Goal: Task Accomplishment & Management: Complete application form

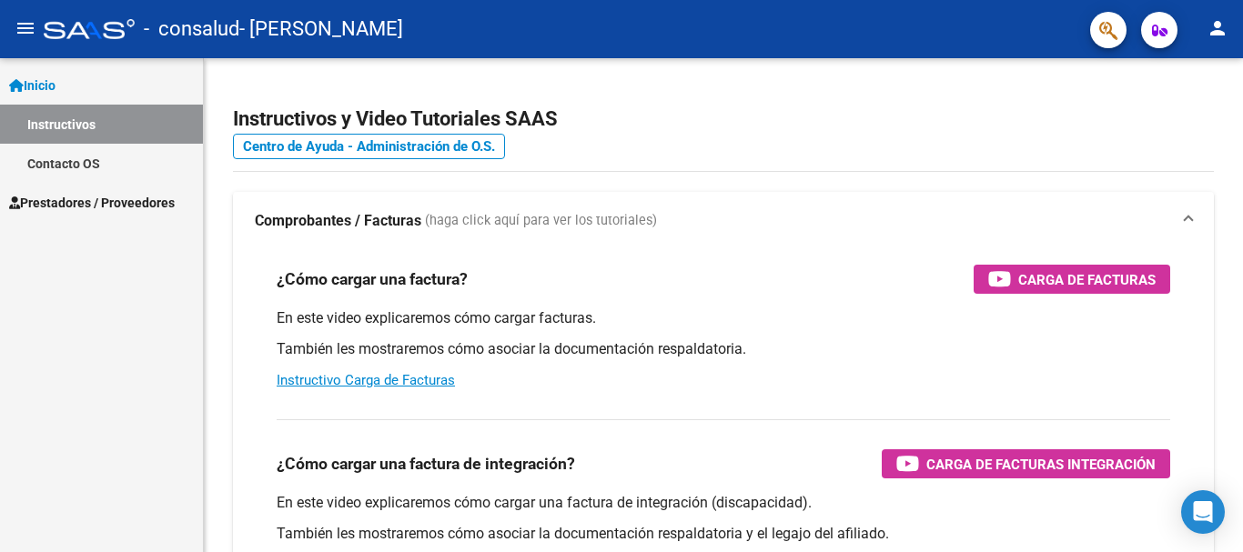
click at [46, 158] on link "Contacto OS" at bounding box center [101, 163] width 203 height 39
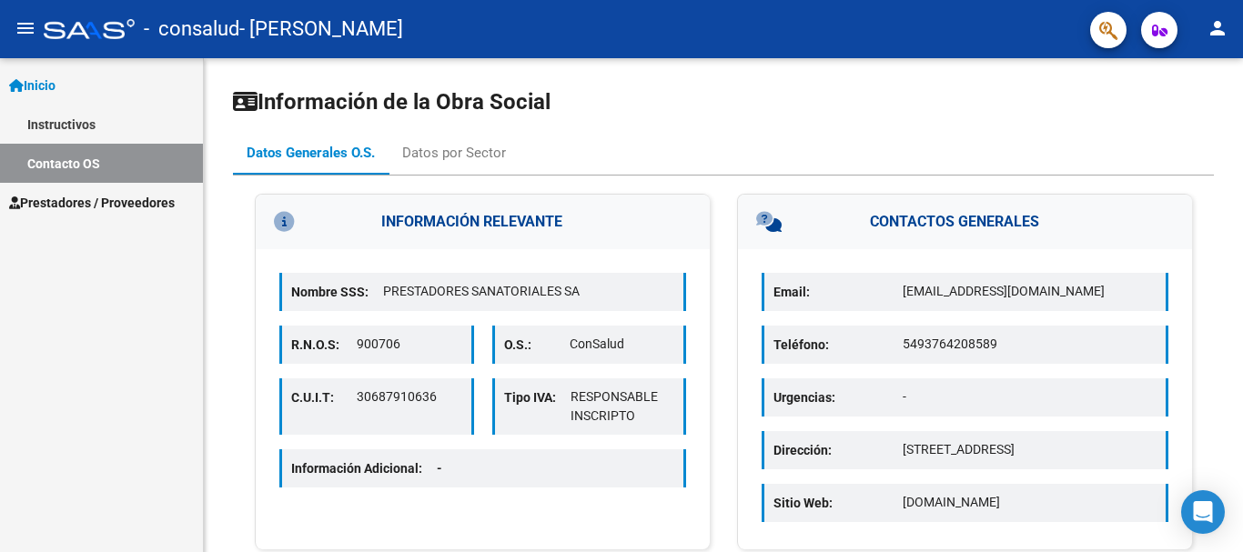
click at [92, 198] on span "Prestadores / Proveedores" at bounding box center [92, 203] width 166 height 20
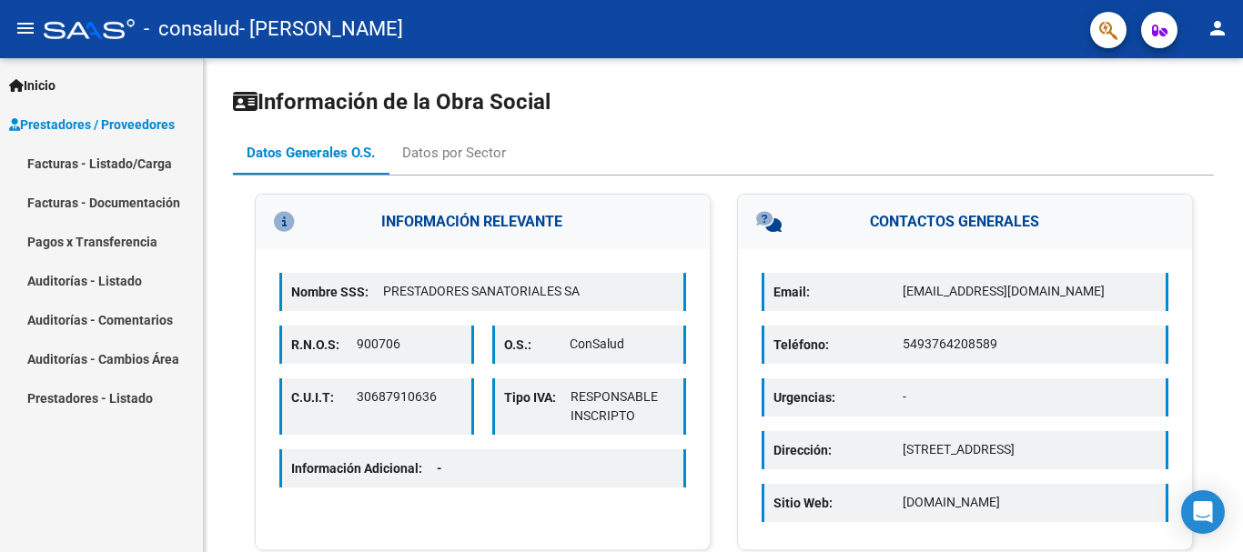
click at [120, 164] on link "Facturas - Listado/Carga" at bounding box center [101, 163] width 203 height 39
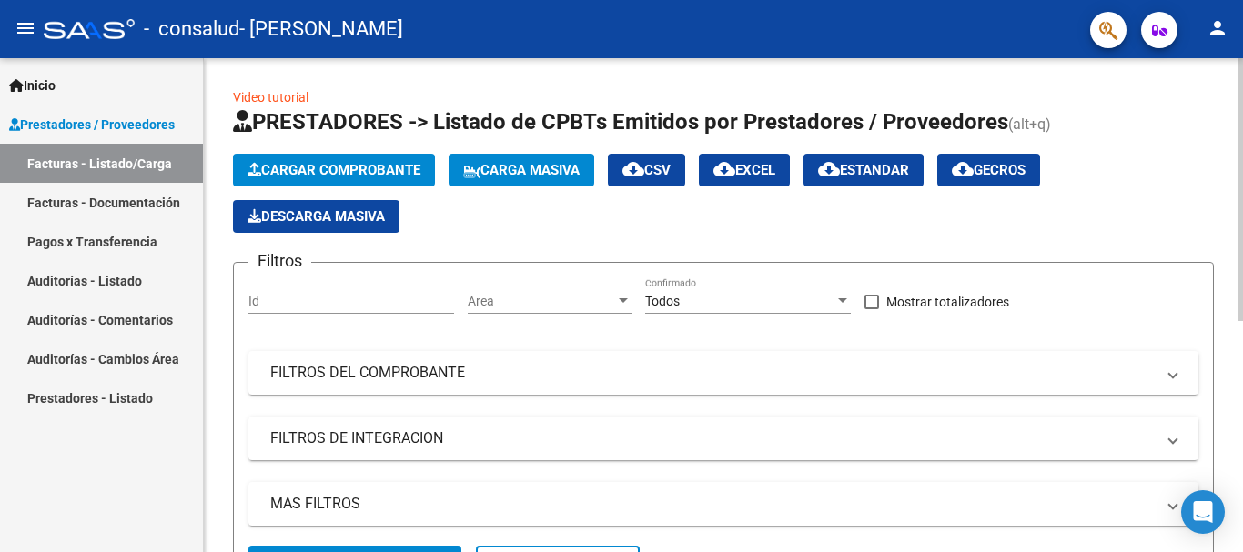
click at [371, 162] on span "Cargar Comprobante" at bounding box center [334, 170] width 173 height 16
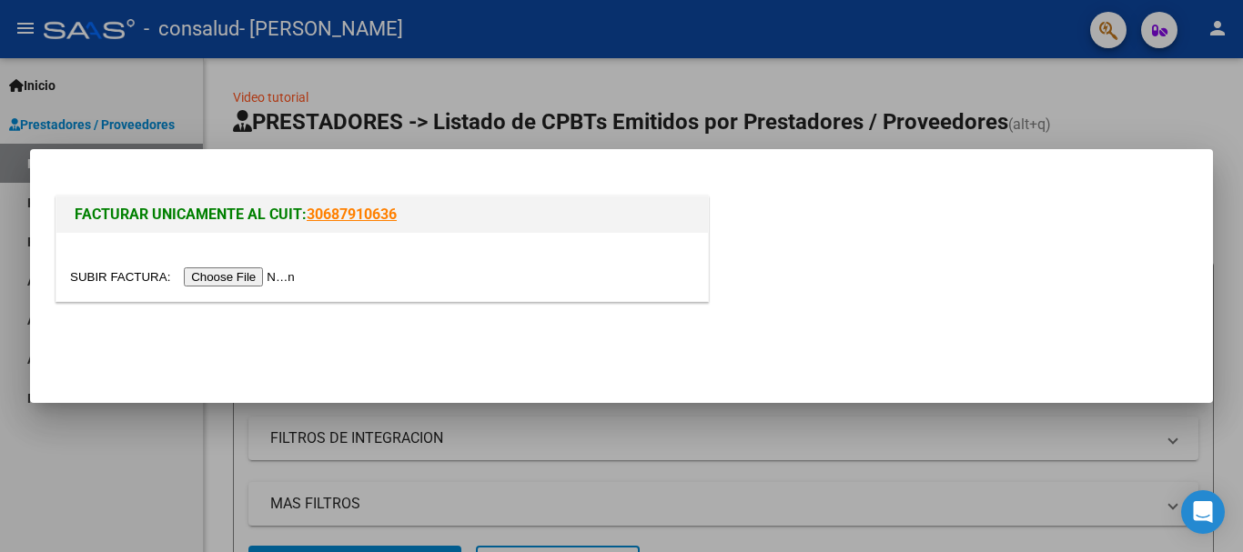
click at [248, 273] on input "file" at bounding box center [185, 277] width 230 height 19
click at [249, 264] on div at bounding box center [382, 267] width 652 height 68
click at [246, 273] on input "file" at bounding box center [185, 277] width 230 height 19
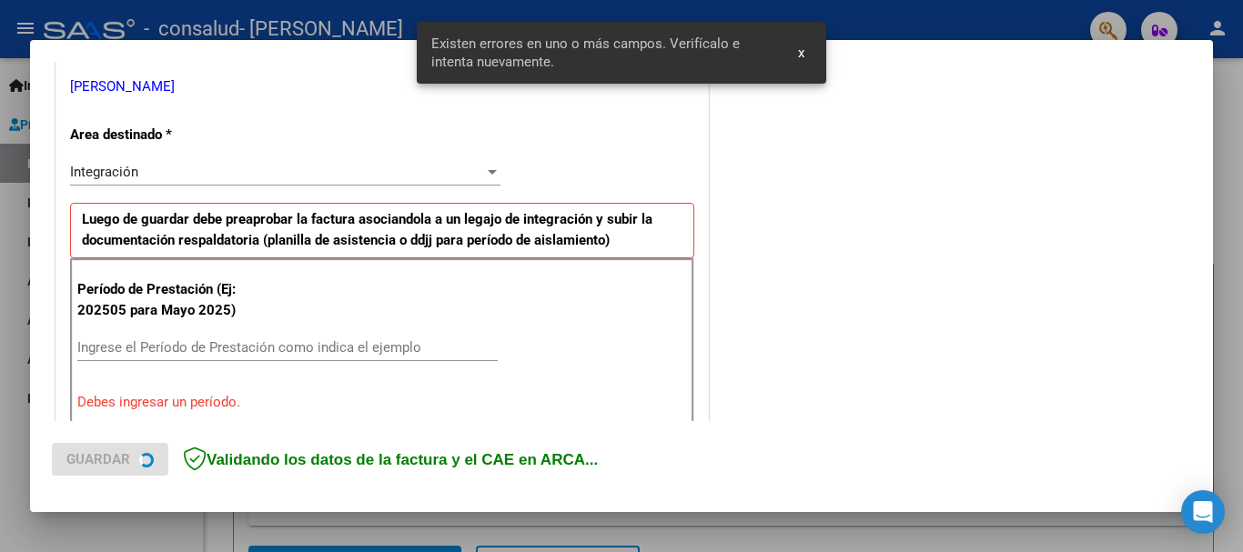
scroll to position [420, 0]
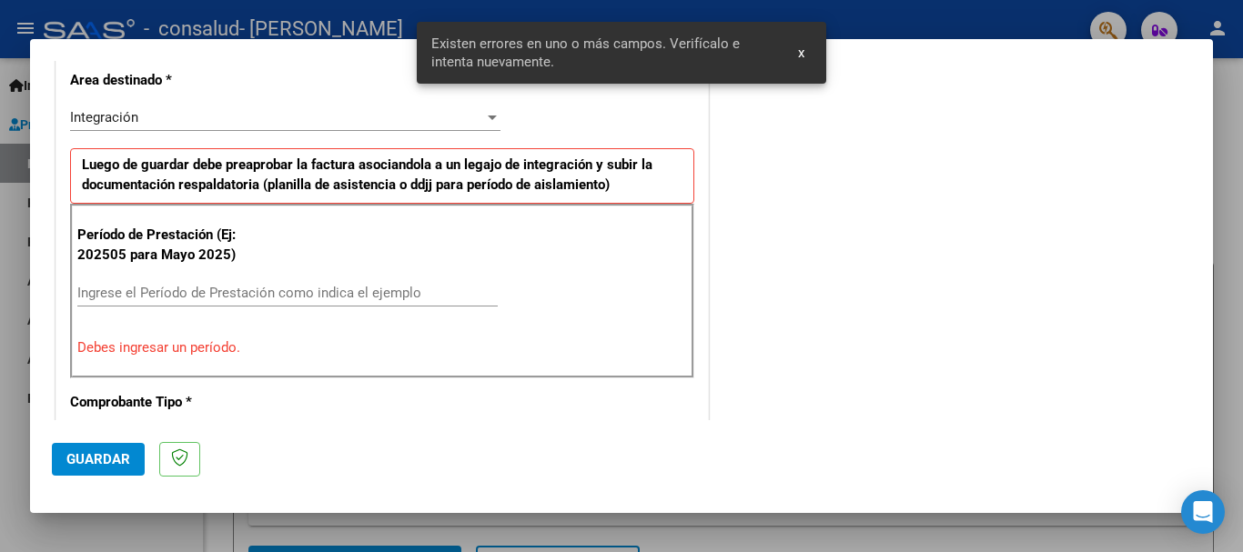
click at [162, 290] on input "Ingrese el Período de Prestación como indica el ejemplo" at bounding box center [287, 293] width 420 height 16
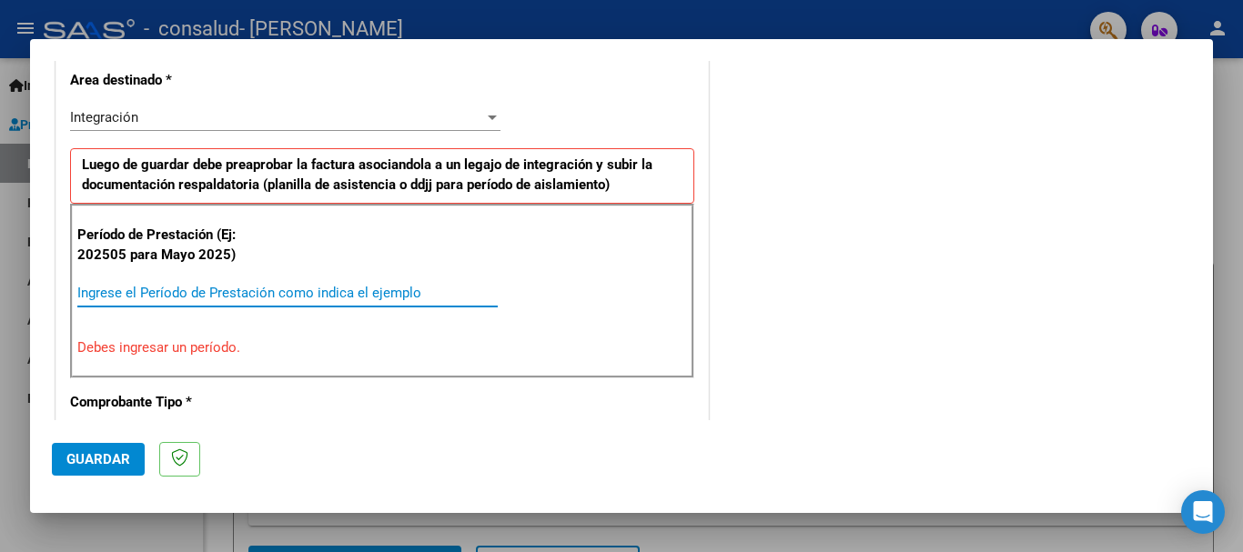
click at [238, 109] on div "Integración" at bounding box center [277, 117] width 414 height 16
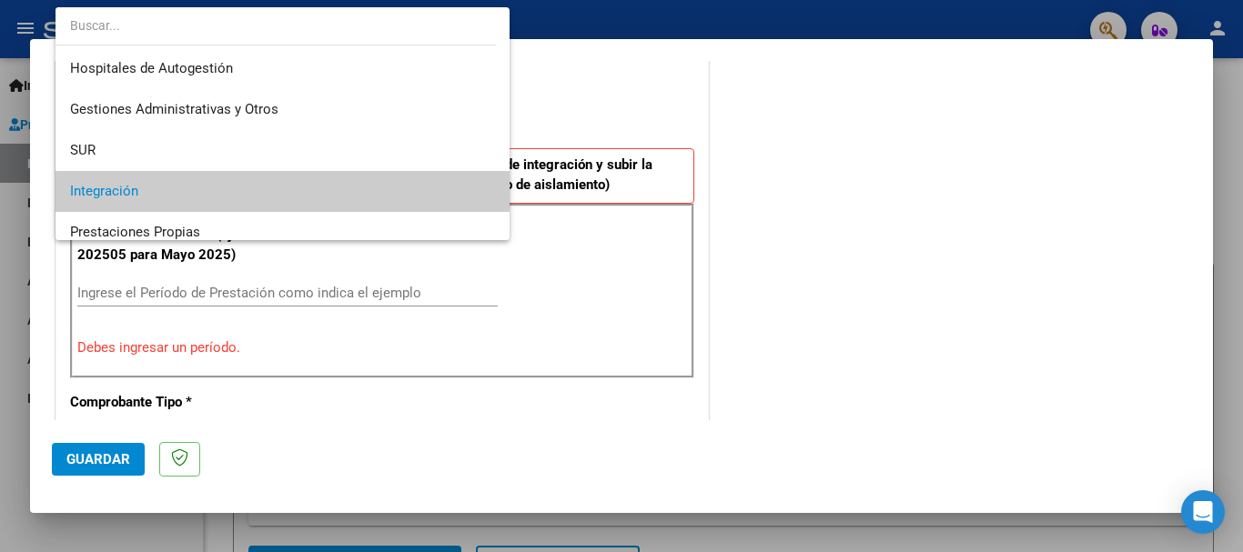
scroll to position [75, 0]
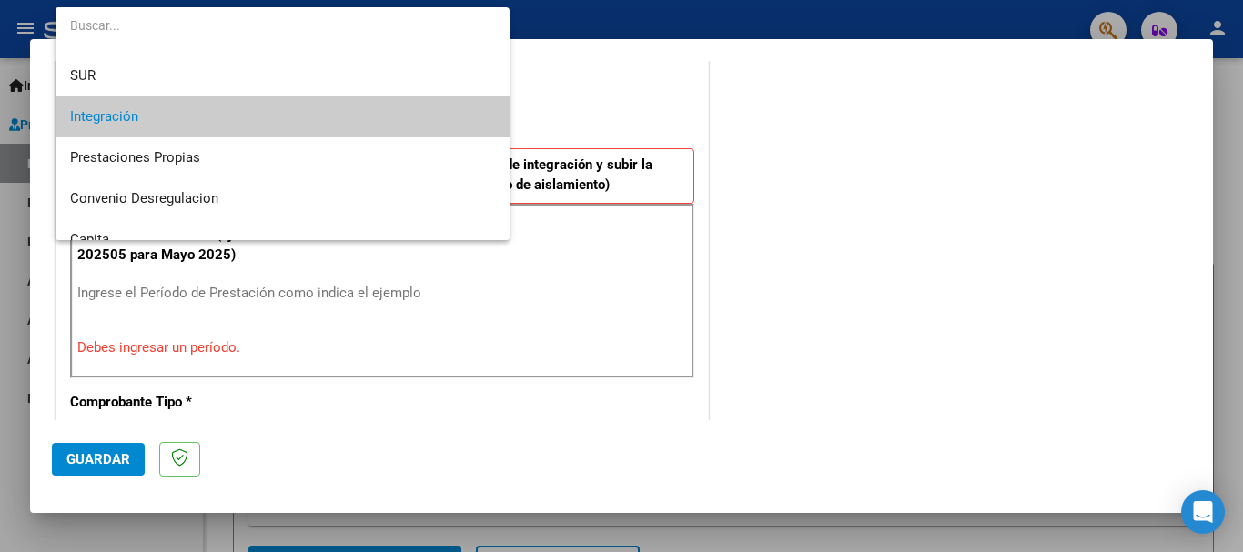
drag, startPoint x: 265, startPoint y: 268, endPoint x: 266, endPoint y: 278, distance: 9.1
click at [266, 269] on div at bounding box center [621, 276] width 1243 height 552
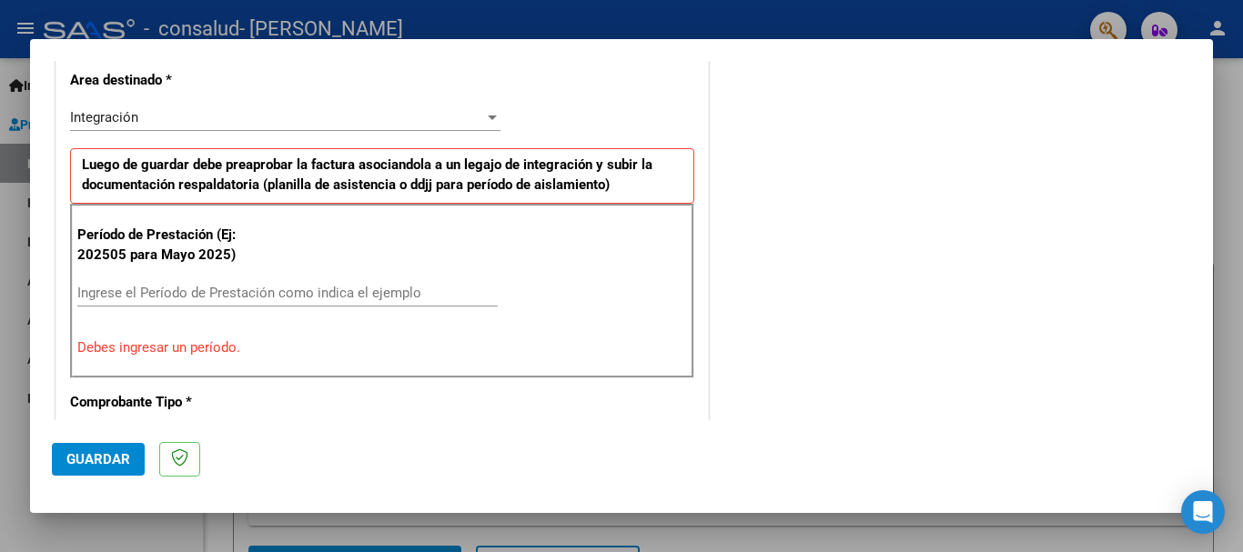
click at [266, 294] on input "Ingrese el Período de Prestación como indica el ejemplo" at bounding box center [287, 293] width 420 height 16
click at [264, 339] on p "Debes ingresar un período." at bounding box center [382, 348] width 610 height 21
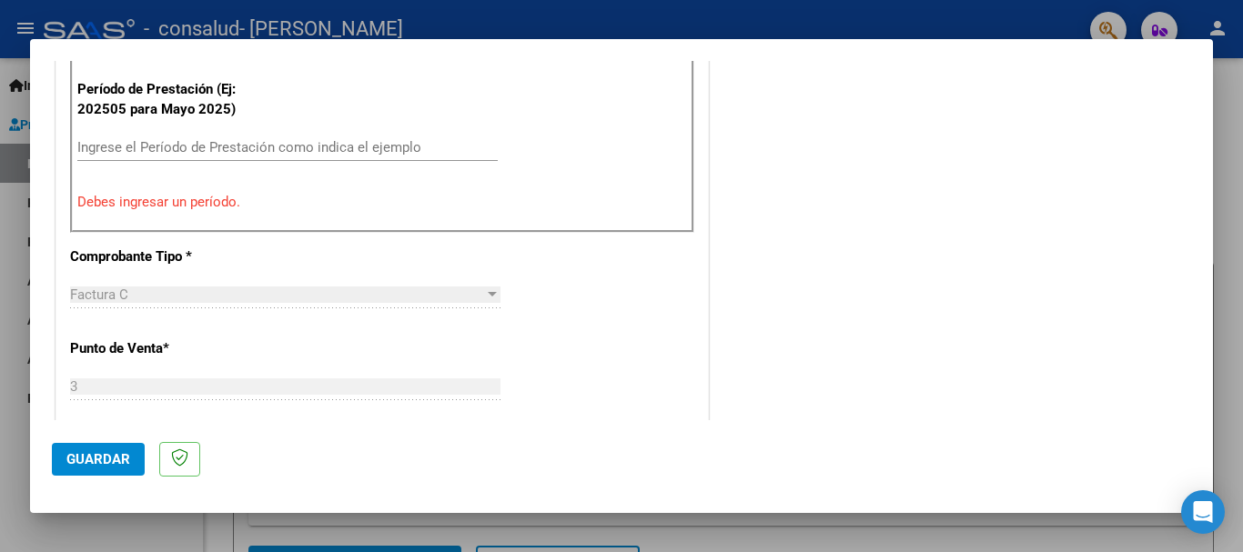
scroll to position [420, 0]
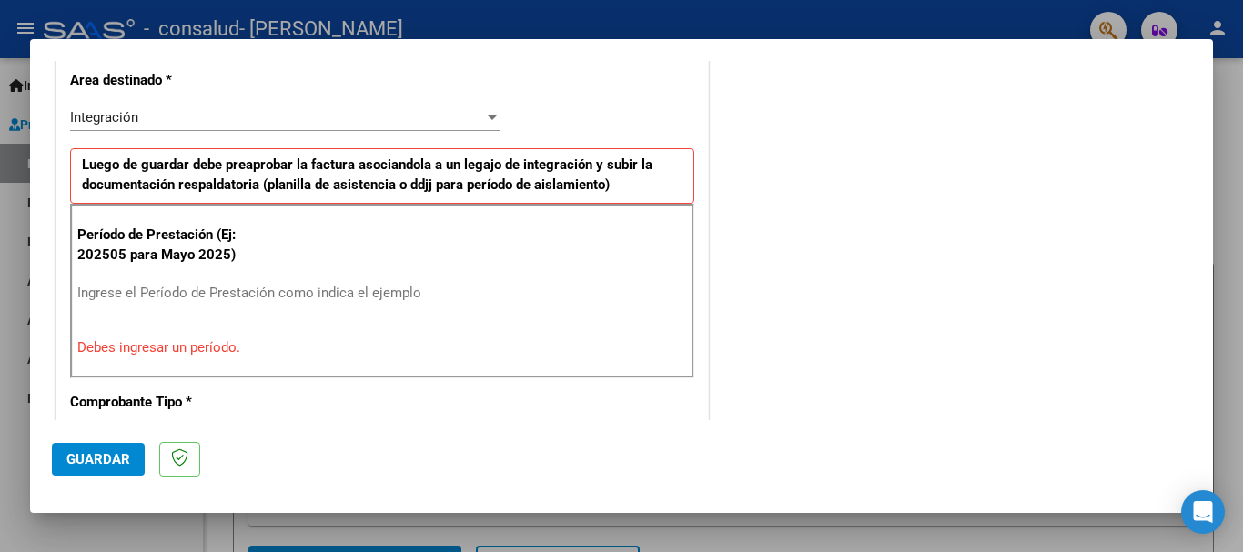
click at [235, 291] on input "Ingrese el Período de Prestación como indica el ejemplo" at bounding box center [287, 293] width 420 height 16
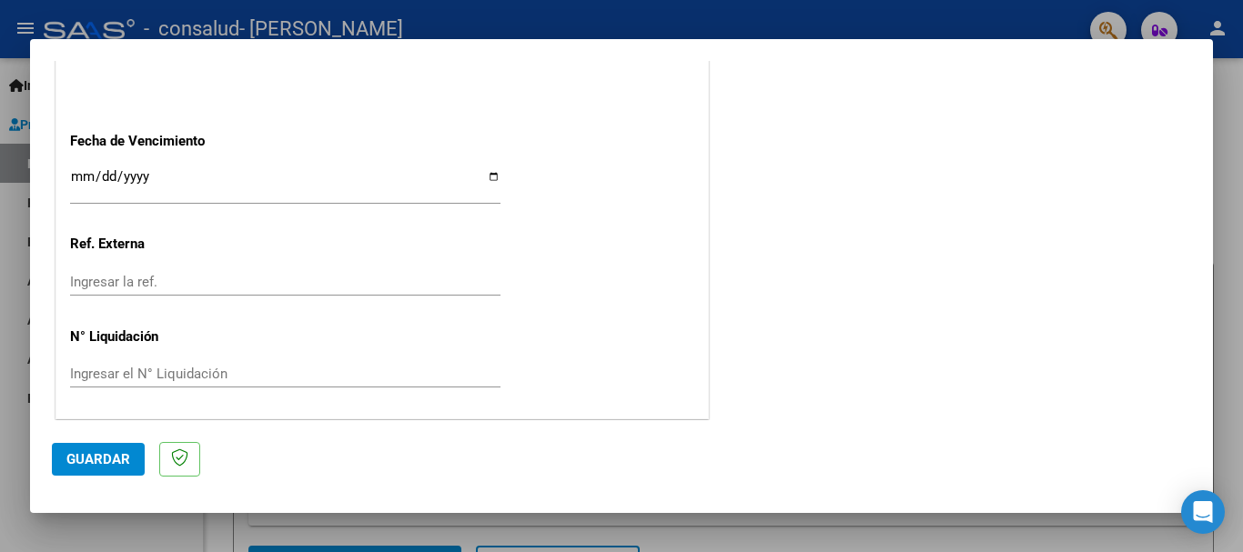
scroll to position [1242, 0]
type input "202509"
click at [89, 451] on span "Guardar" at bounding box center [98, 459] width 64 height 16
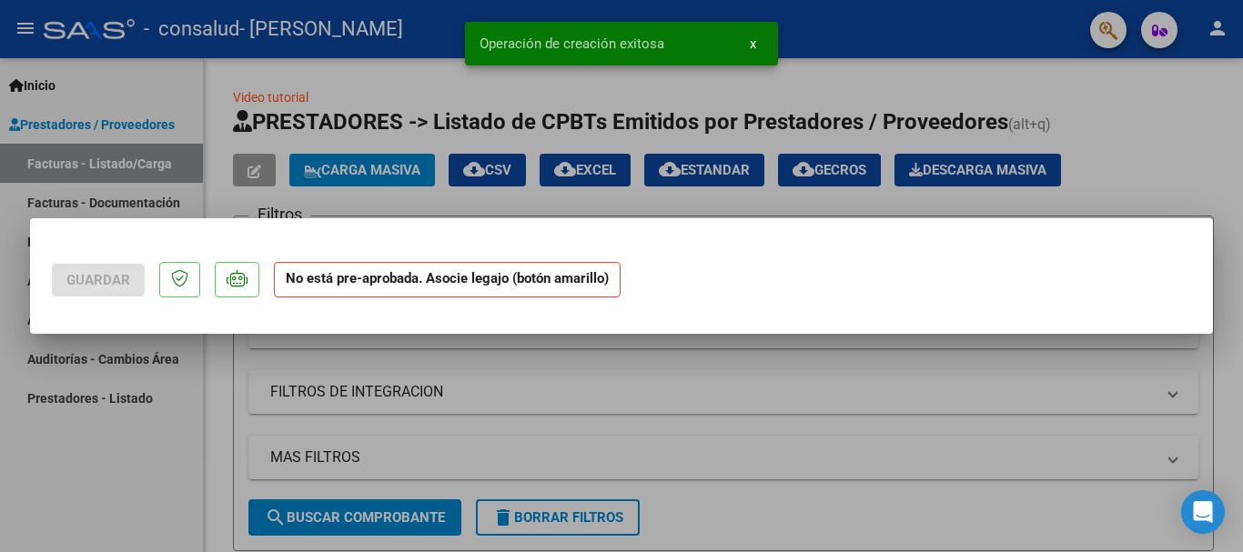
scroll to position [0, 0]
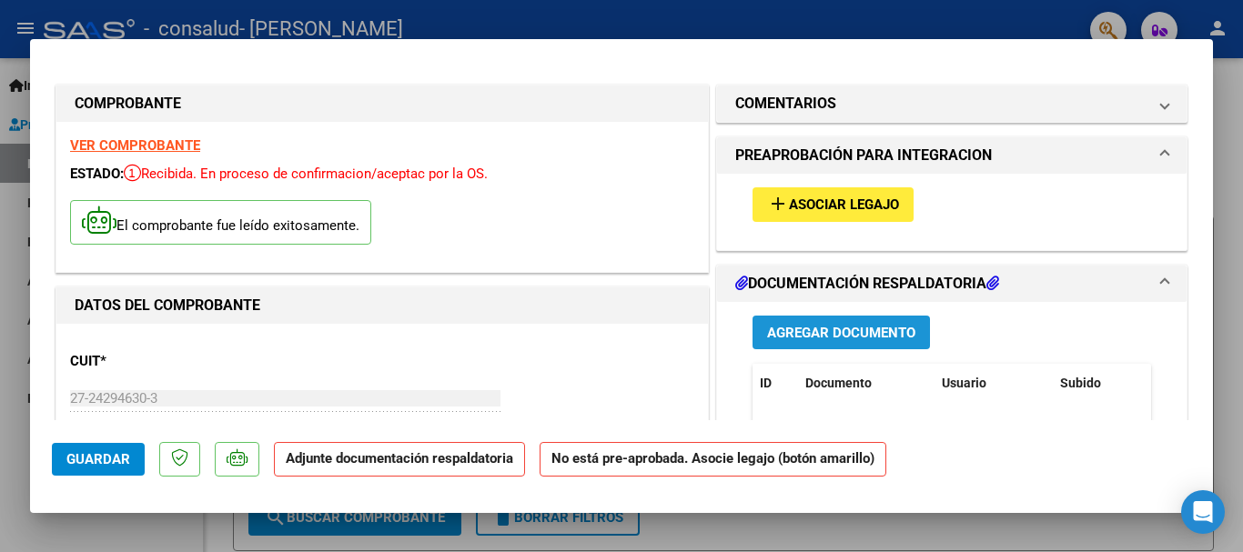
click at [797, 331] on span "Agregar Documento" at bounding box center [841, 333] width 148 height 16
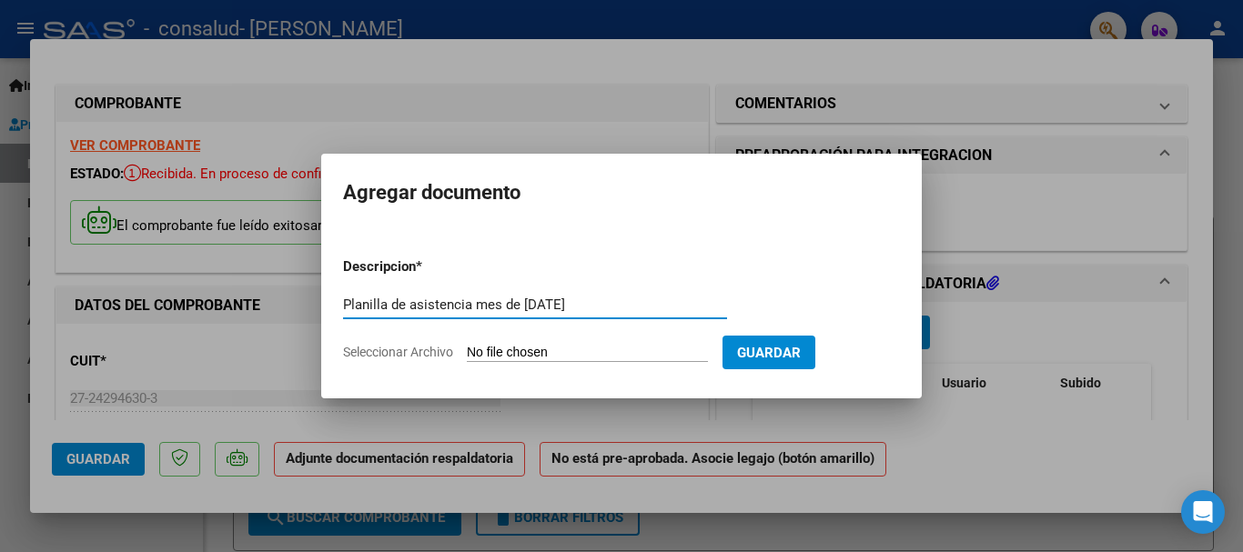
type input "Planilla de asistencia mes de [DATE]"
click at [621, 341] on form "Descripcion * Planilla de asistencia mes de [DATE] Escriba aquí una descripcion…" at bounding box center [621, 309] width 557 height 133
click at [620, 343] on form "Descripcion * Planilla de asistencia mes de [DATE] Escriba aquí una descripcion…" at bounding box center [621, 309] width 557 height 133
click at [565, 354] on input "Seleccionar Archivo" at bounding box center [587, 353] width 241 height 17
type input "C:\fakepath\[PERSON_NAME] [DATE] .pdf"
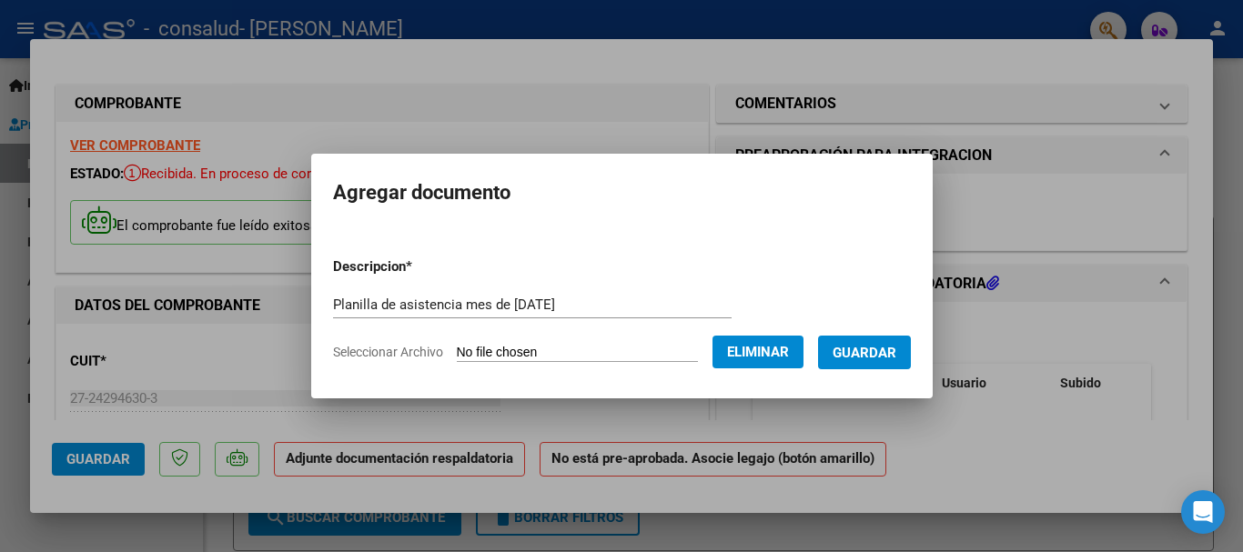
click at [872, 358] on span "Guardar" at bounding box center [865, 353] width 64 height 16
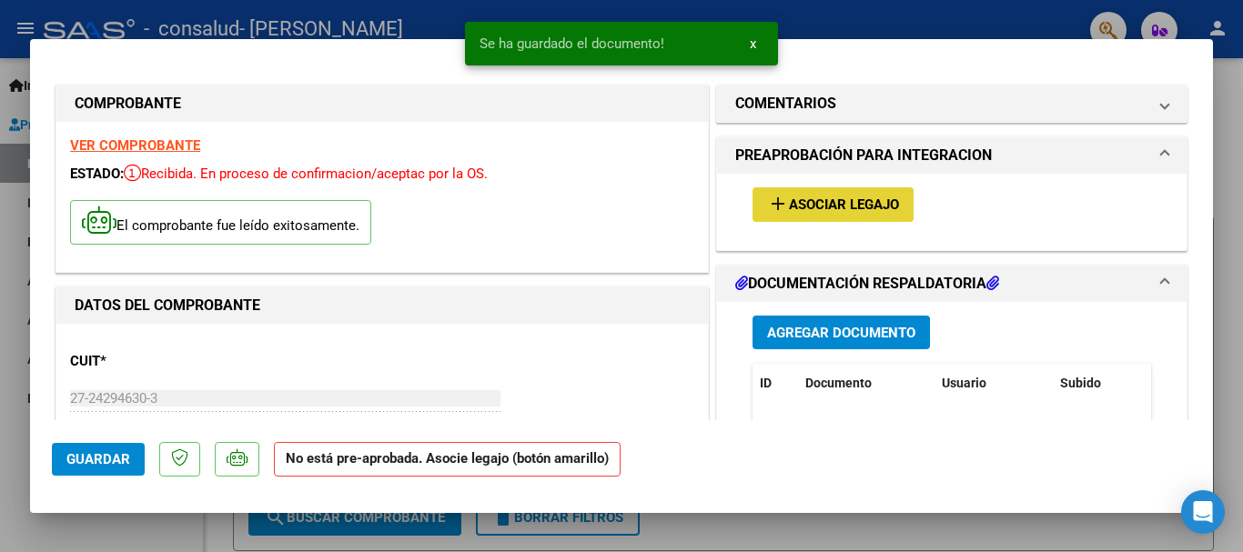
click at [856, 205] on span "Asociar Legajo" at bounding box center [844, 205] width 110 height 16
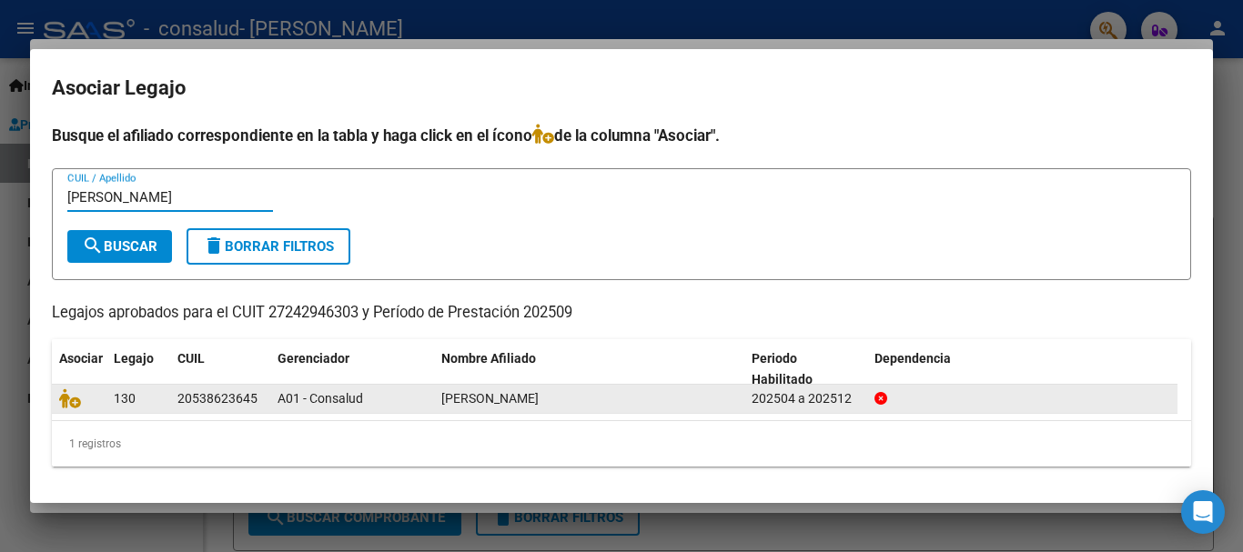
type input "[PERSON_NAME]"
click at [496, 396] on span "[PERSON_NAME]" at bounding box center [489, 398] width 97 height 15
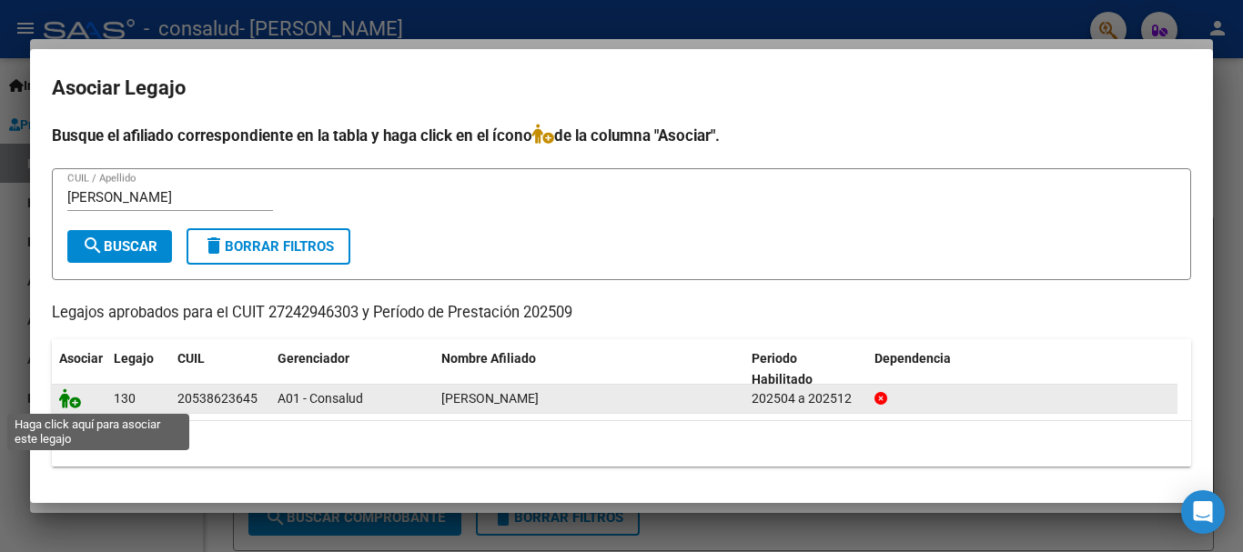
click at [68, 399] on icon at bounding box center [70, 399] width 22 height 20
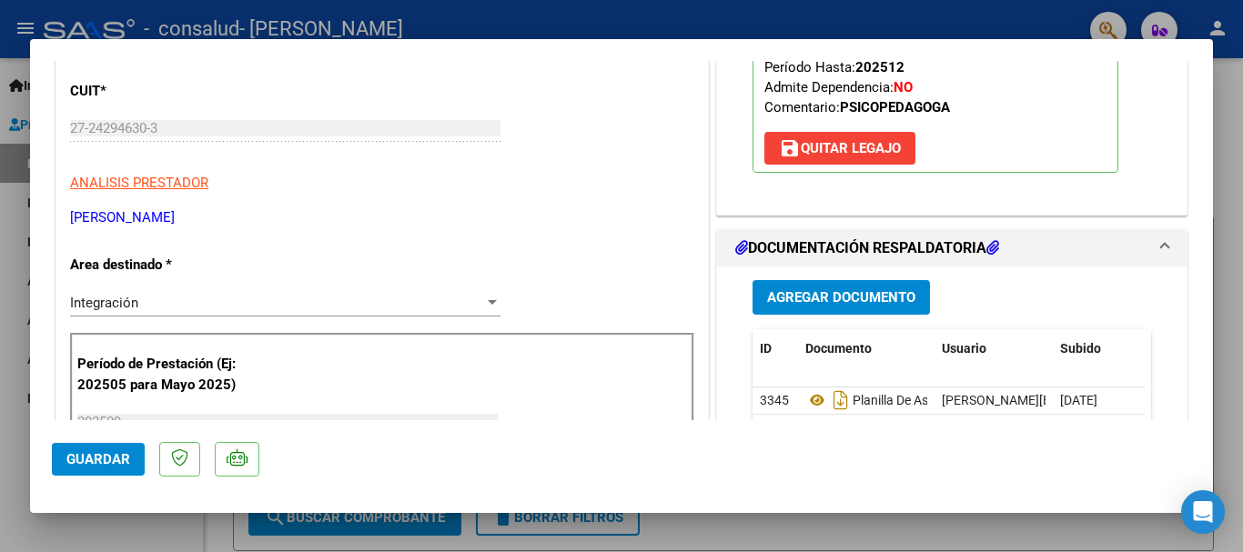
scroll to position [364, 0]
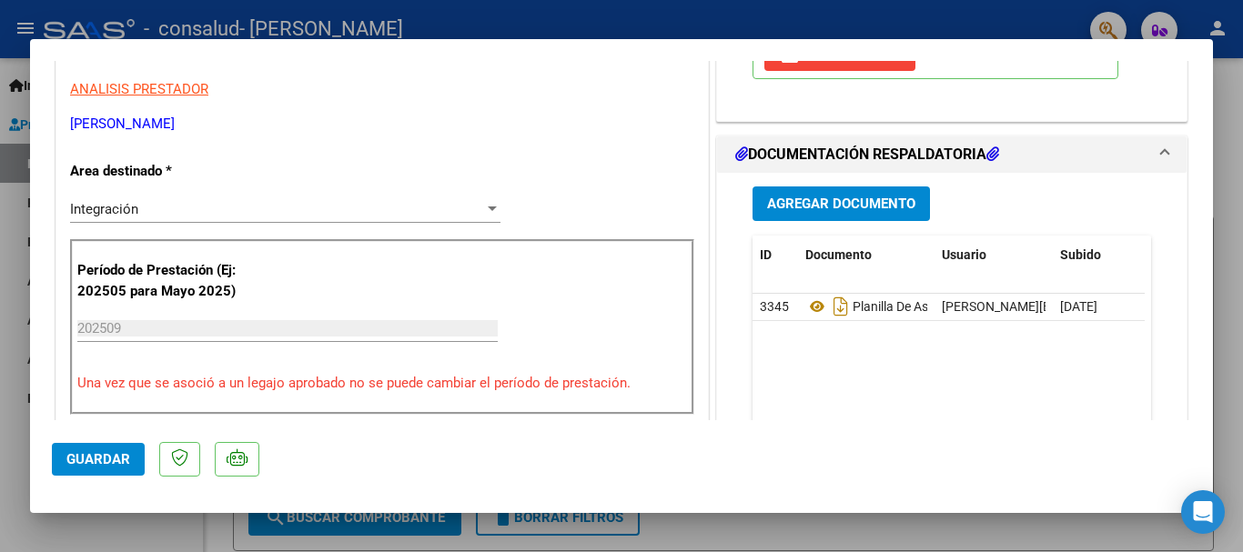
click at [99, 463] on span "Guardar" at bounding box center [98, 459] width 64 height 16
click at [75, 464] on span "Guardar" at bounding box center [98, 459] width 64 height 16
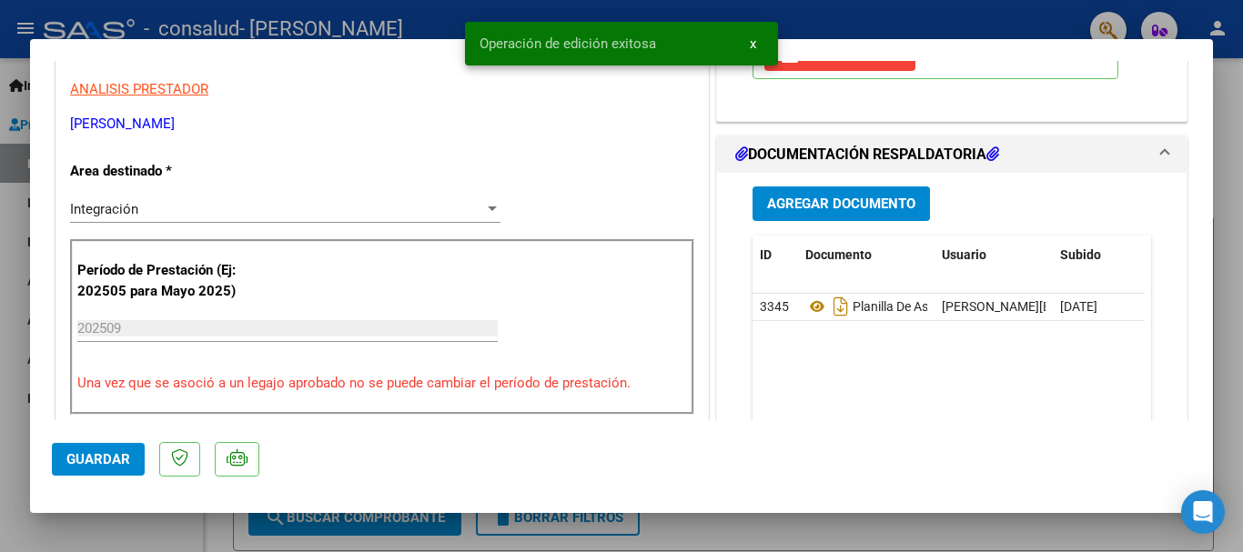
click at [902, 14] on div at bounding box center [621, 276] width 1243 height 552
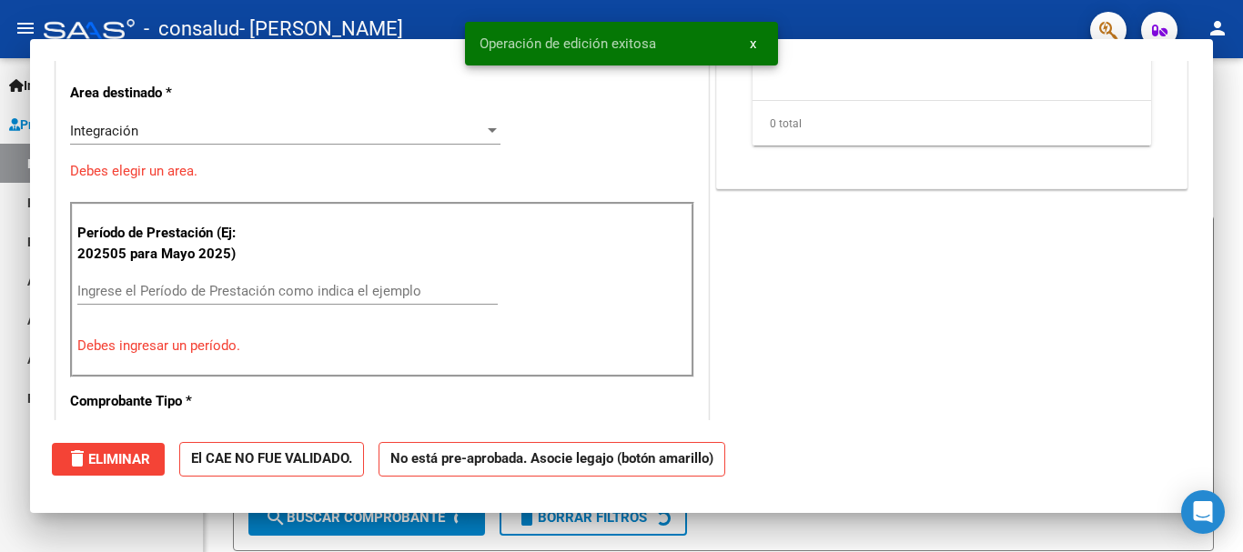
scroll to position [0, 0]
